Goal: Information Seeking & Learning: Learn about a topic

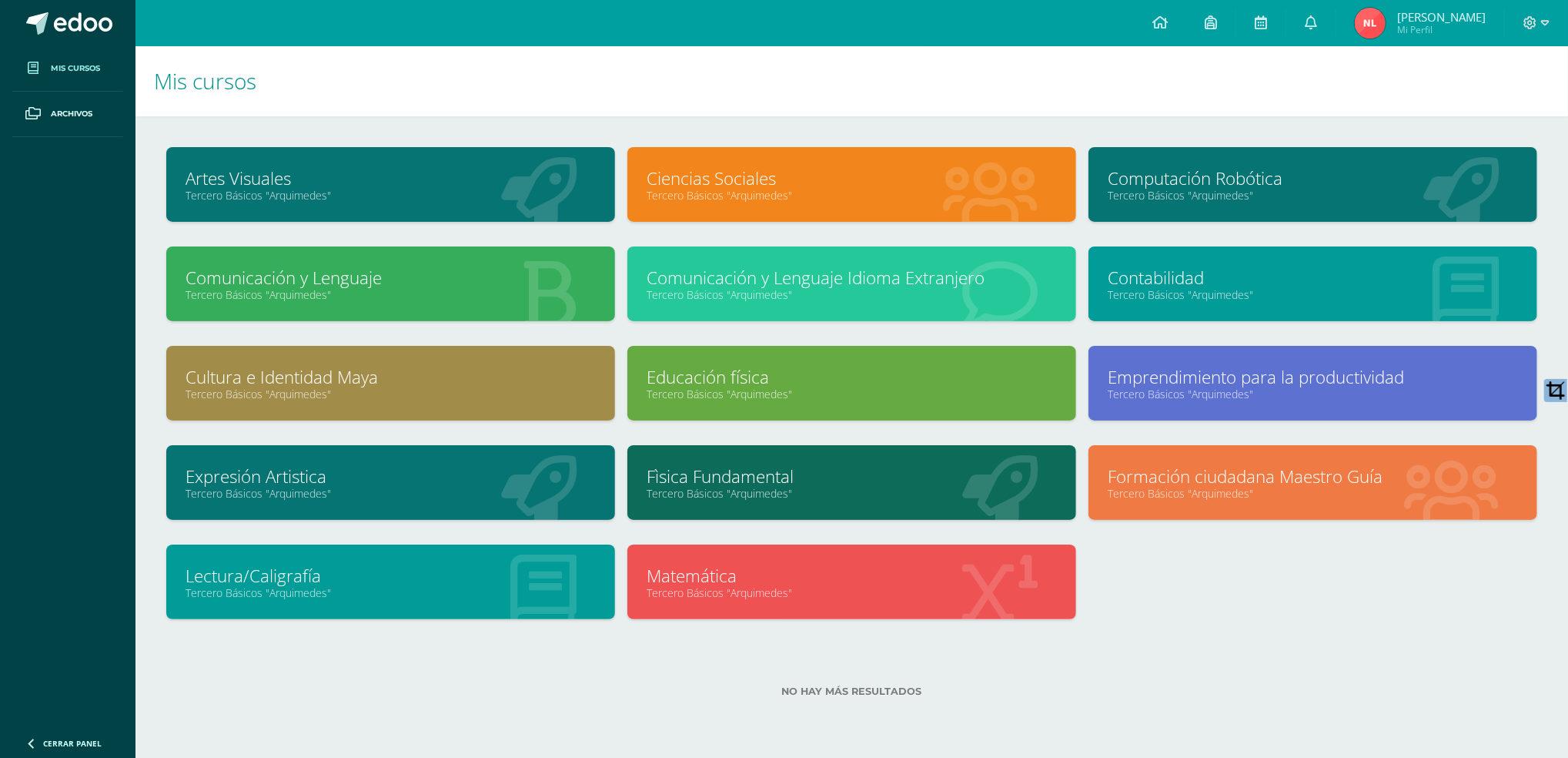
click at [447, 191] on link "Tercero Básicos "Arquimedes"" at bounding box center [391, 195] width 411 height 14
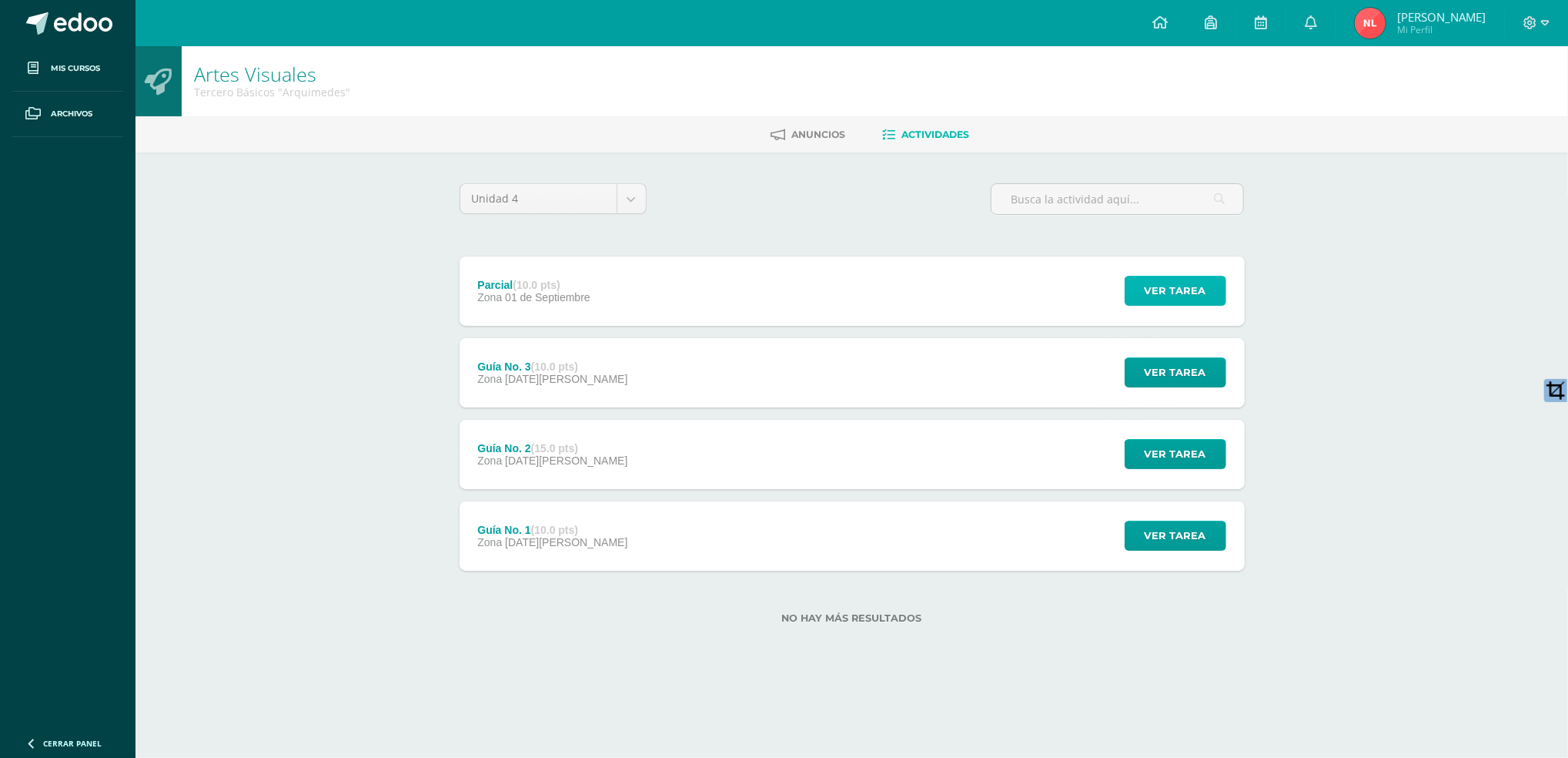
click at [1132, 288] on button "Ver tarea" at bounding box center [1176, 290] width 101 height 30
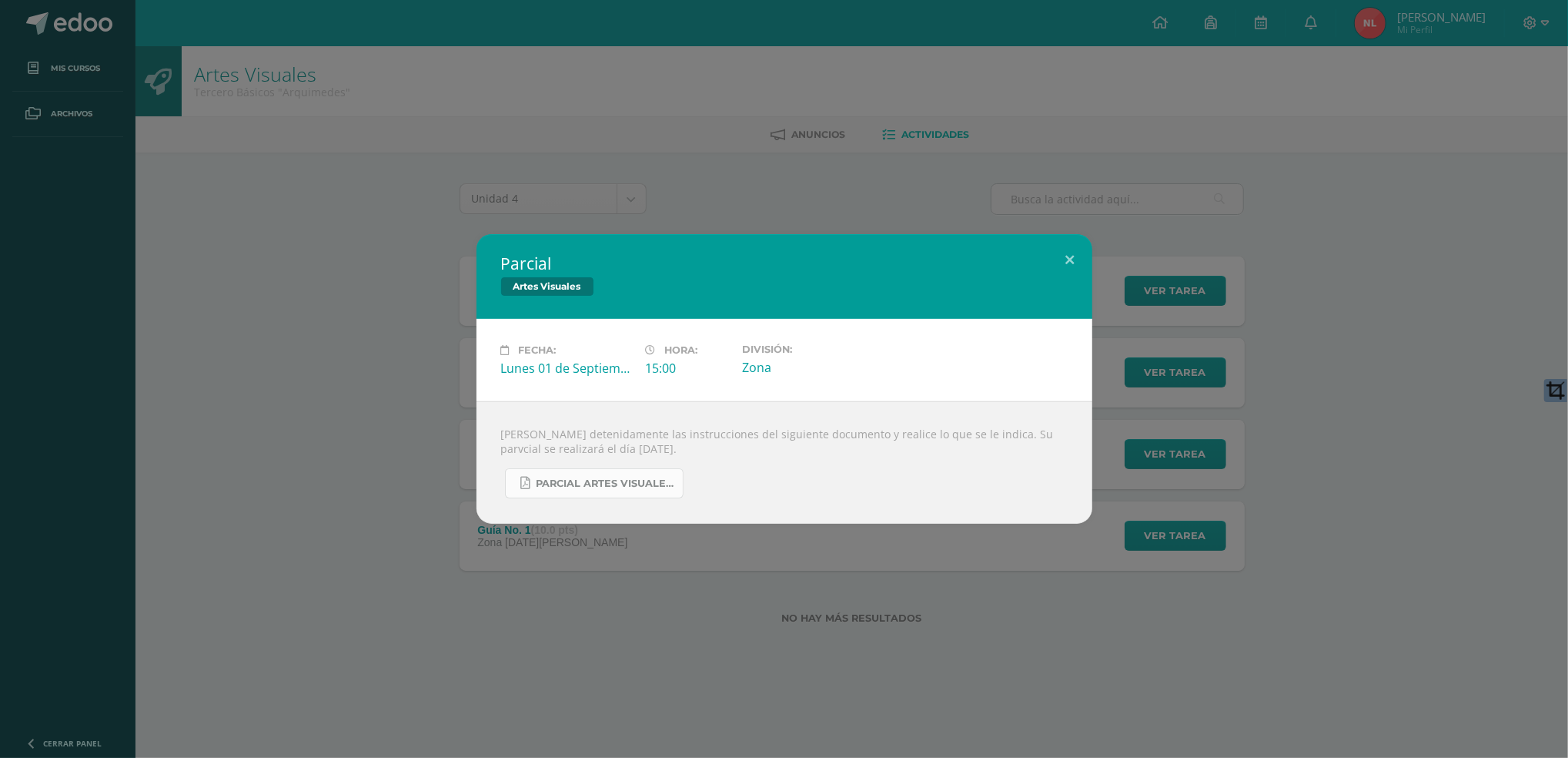
click at [666, 490] on span "PARCIAL ARTES VISUALES. IV BIM.docx.pdf" at bounding box center [605, 484] width 138 height 13
